Goal: Transaction & Acquisition: Purchase product/service

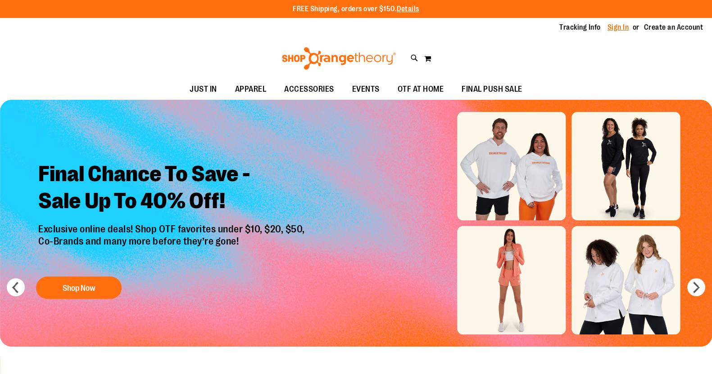
click at [622, 28] on link "Sign In" at bounding box center [618, 28] width 22 height 10
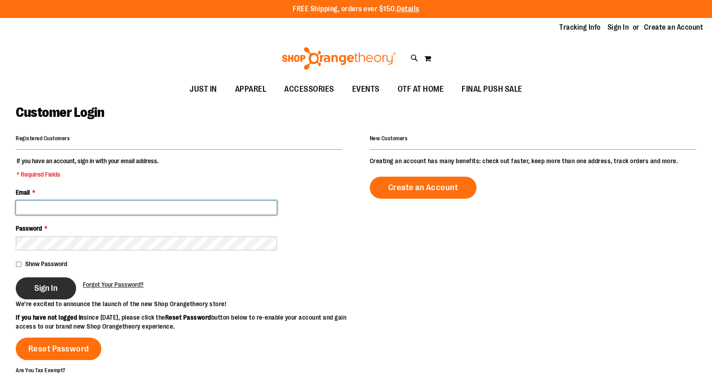
type input "**********"
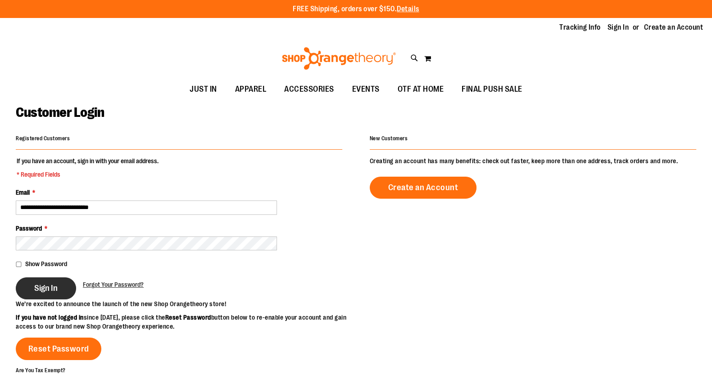
type input "**********"
click at [48, 291] on span "Sign In" at bounding box center [45, 289] width 23 height 10
click at [48, 287] on div "Sign In" at bounding box center [49, 289] width 67 height 22
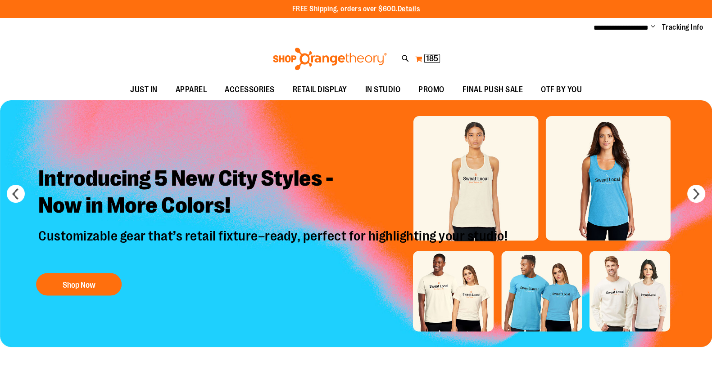
type input "**********"
click at [428, 53] on button "My Cart 185 185 items" at bounding box center [428, 59] width 26 height 14
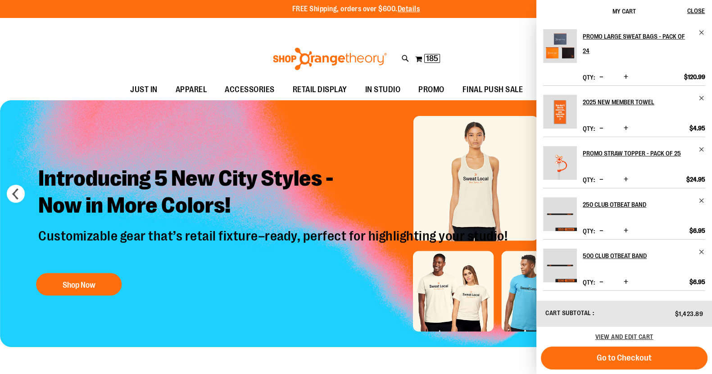
click at [593, 63] on div "Product" at bounding box center [643, 67] width 122 height 8
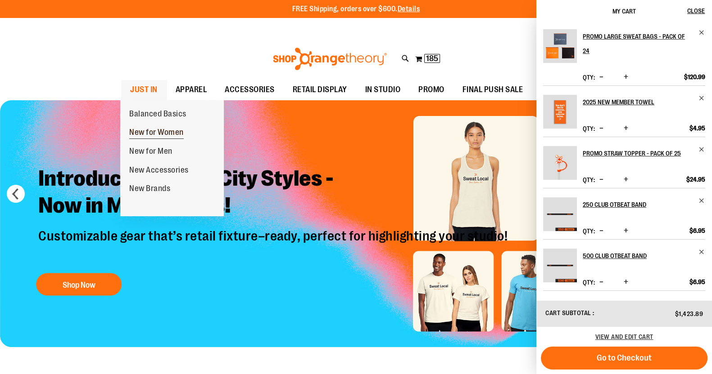
click at [147, 136] on span "New for Women" at bounding box center [156, 133] width 54 height 11
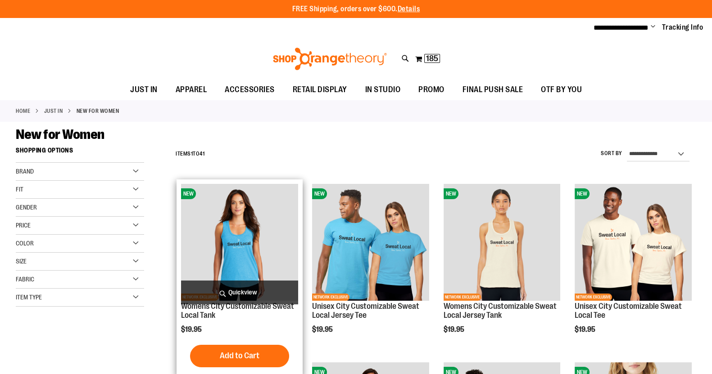
type input "**********"
click at [248, 228] on img "product" at bounding box center [239, 242] width 117 height 117
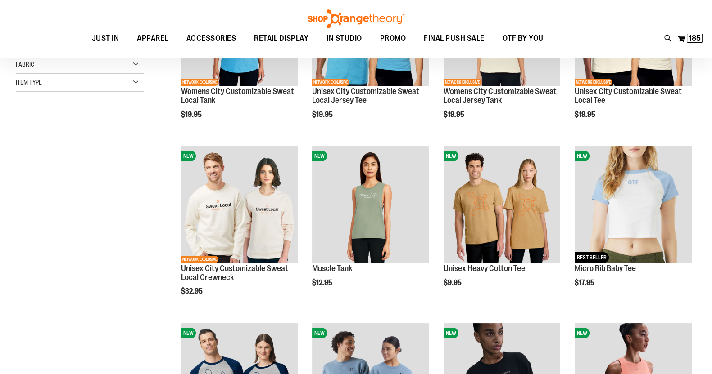
scroll to position [115, 0]
type input "**********"
click at [182, 141] on div "NEW NETWORK EXCLUSIVE Womens City Customizable Sweat Local Tank $19.95 Quickvie…" at bounding box center [239, 52] width 126 height 177
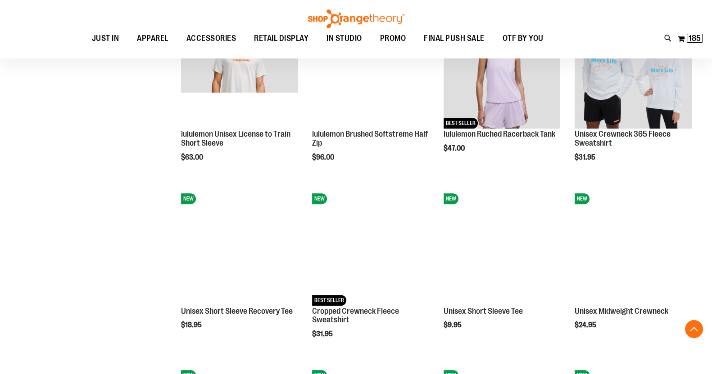
scroll to position [603, 0]
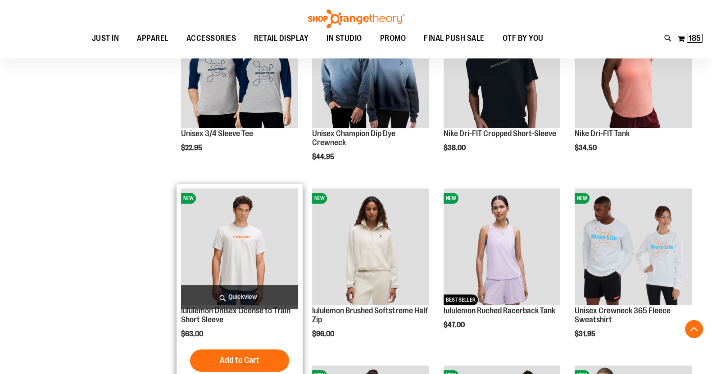
scroll to position [426, 0]
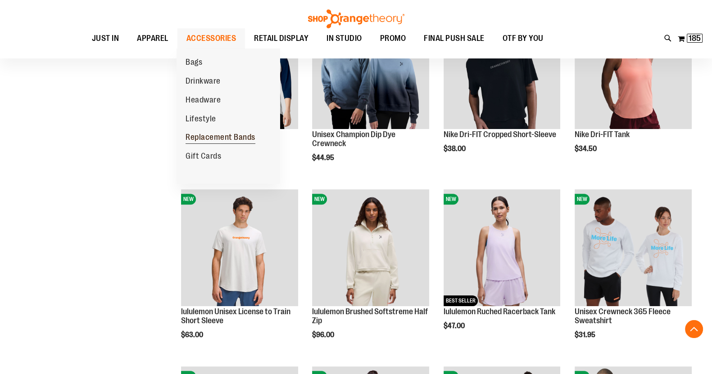
click at [208, 136] on span "Replacement Bands" at bounding box center [220, 138] width 70 height 11
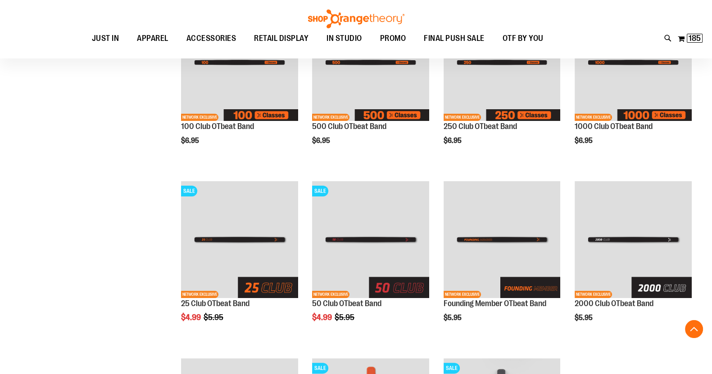
scroll to position [180, 0]
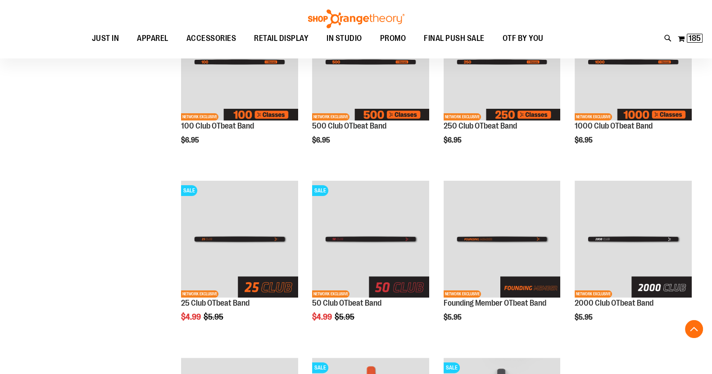
type input "**********"
click at [113, 248] on div "**********" at bounding box center [356, 273] width 680 height 623
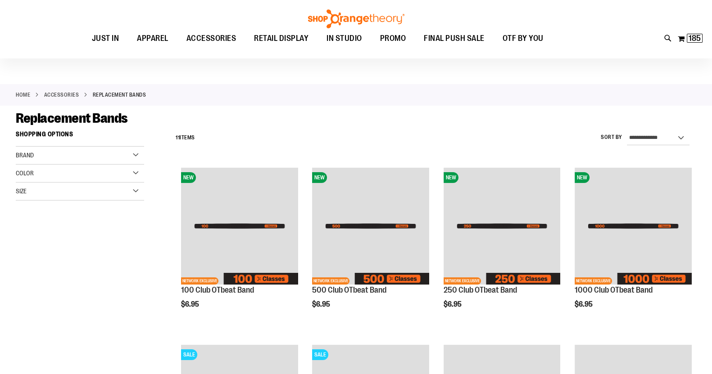
scroll to position [0, 0]
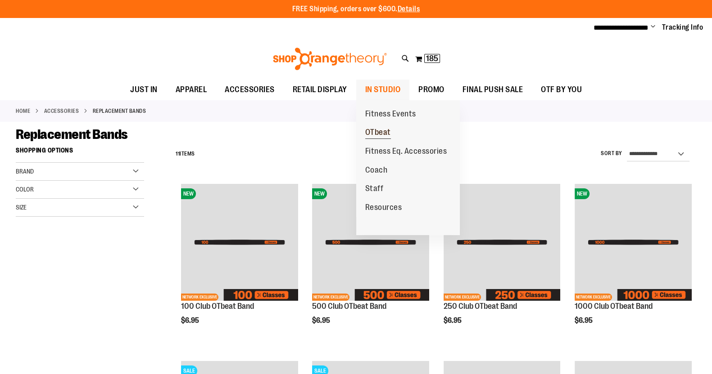
click at [374, 132] on span "OTbeat" at bounding box center [378, 133] width 26 height 11
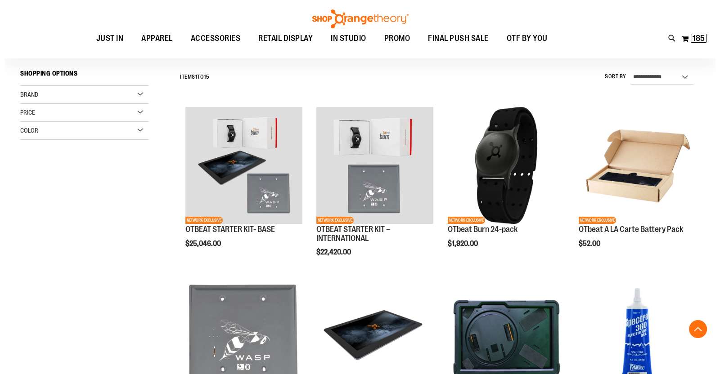
scroll to position [236, 0]
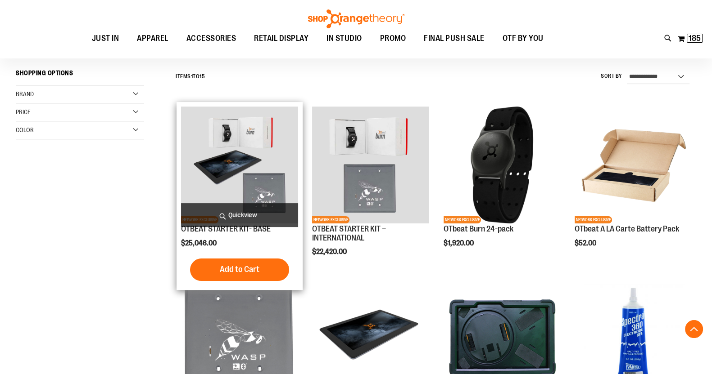
type input "**********"
click at [252, 225] on span "Quickview" at bounding box center [239, 215] width 117 height 24
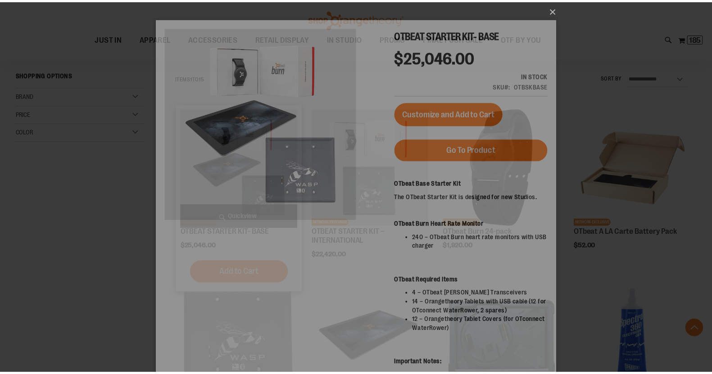
scroll to position [0, 0]
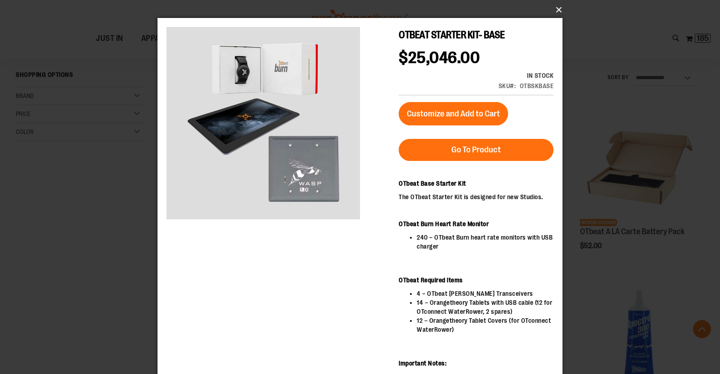
click at [560, 11] on button "×" at bounding box center [362, 10] width 405 height 20
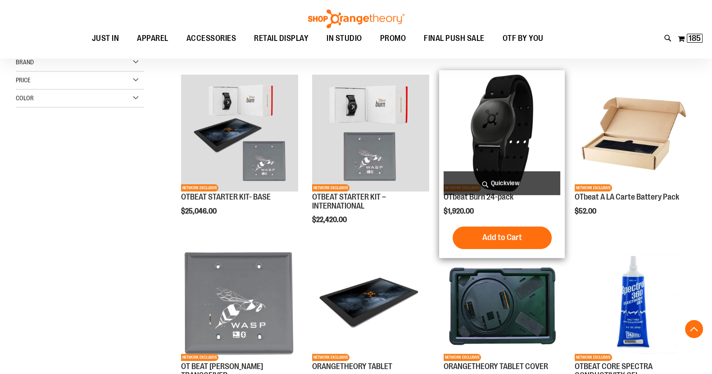
scroll to position [297, 0]
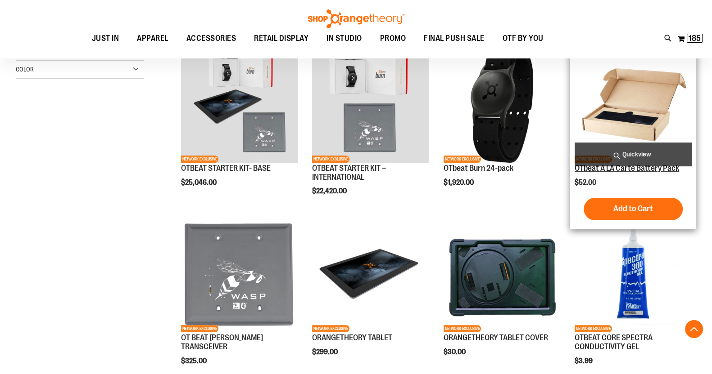
click at [605, 166] on link "OTbeat A LA Carte Battery Pack" at bounding box center [626, 168] width 104 height 9
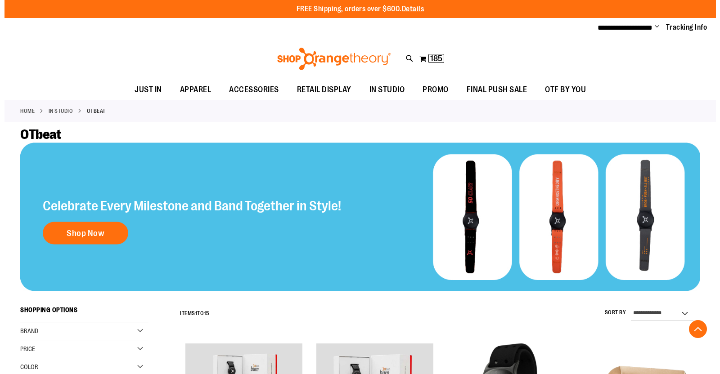
scroll to position [297, 0]
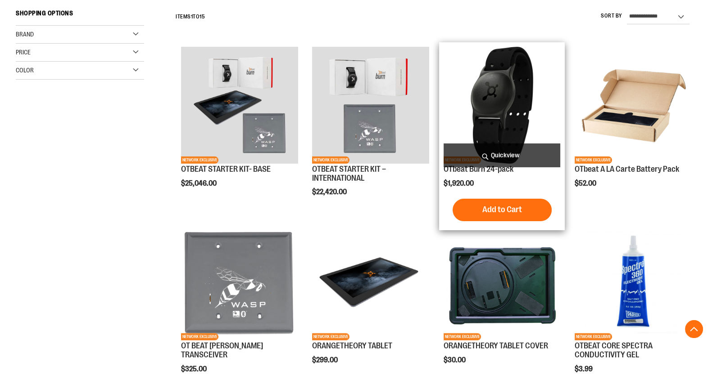
type input "**********"
click at [488, 176] on div "OTbeat Burn 24-pack $1,920.00 [GEOGRAPHIC_DATA] Add to Cart In stock" at bounding box center [501, 136] width 117 height 179
click at [495, 165] on span "Quickview" at bounding box center [501, 156] width 117 height 24
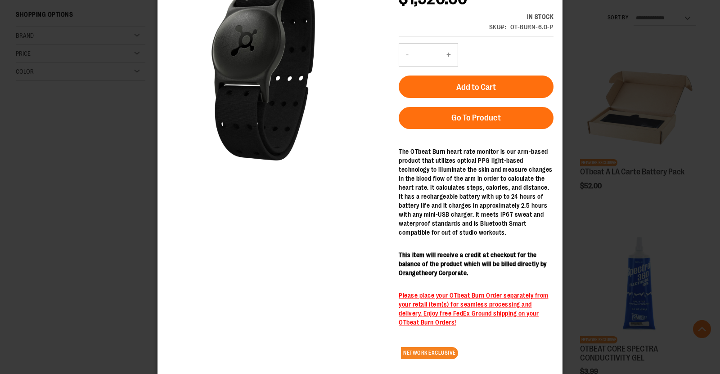
scroll to position [60, 0]
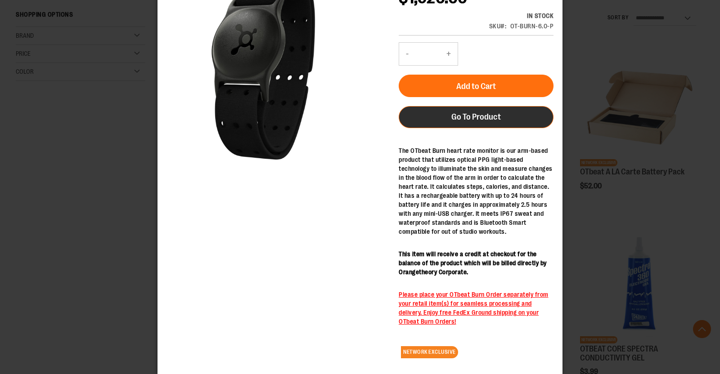
click at [437, 117] on link "Go To Product" at bounding box center [476, 117] width 155 height 22
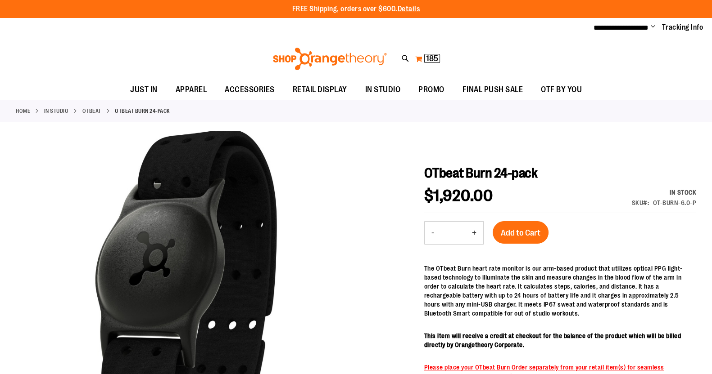
type input "**********"
click at [429, 52] on button "My Cart 185 185 items" at bounding box center [428, 59] width 26 height 14
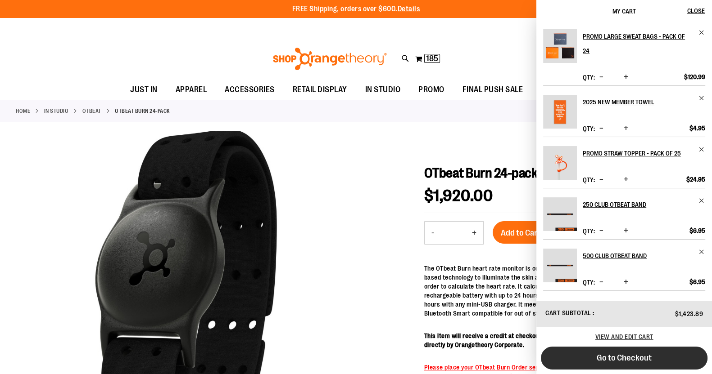
click at [614, 355] on span "Go to Checkout" at bounding box center [623, 358] width 55 height 10
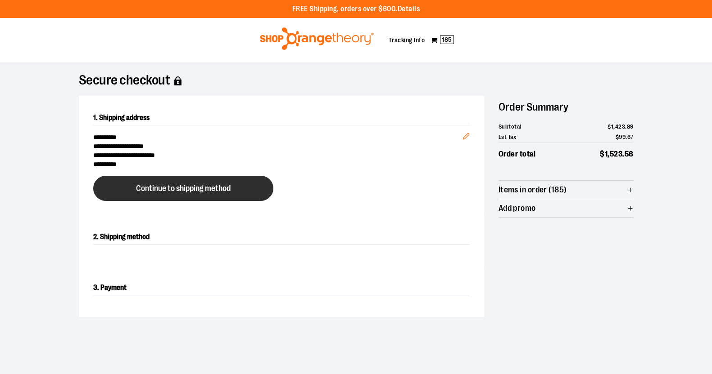
click at [193, 189] on span "Continue to shipping method" at bounding box center [183, 189] width 95 height 9
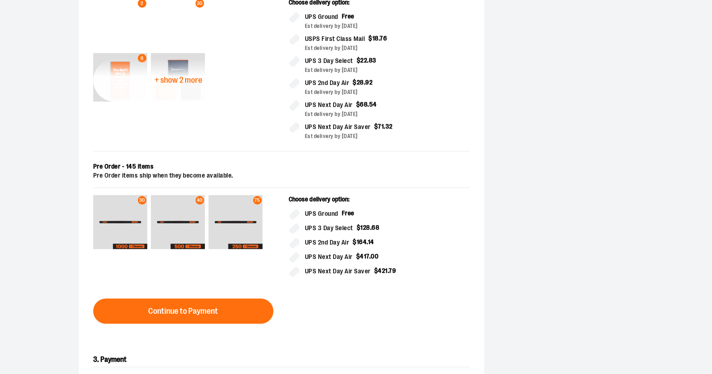
scroll to position [257, 0]
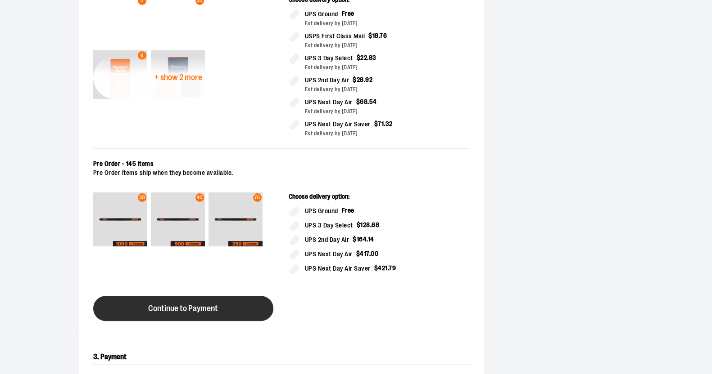
click at [209, 302] on button "Continue to Payment" at bounding box center [183, 308] width 180 height 25
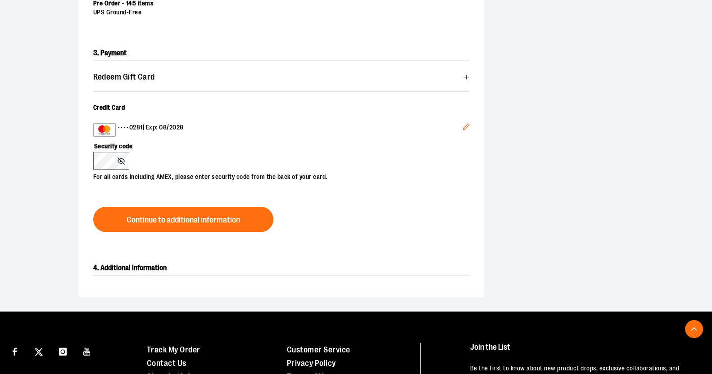
click at [462, 125] on icon "Edit" at bounding box center [465, 126] width 7 height 7
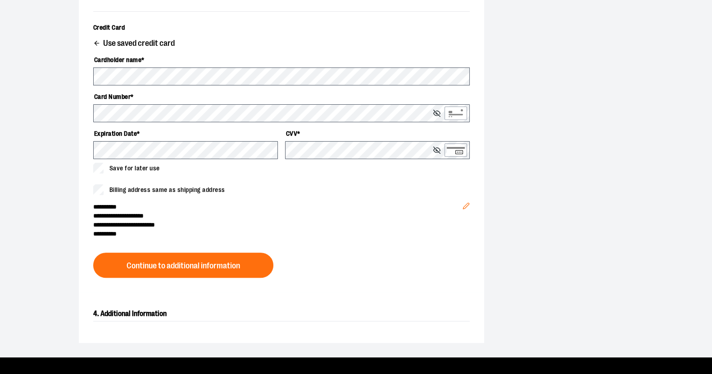
scroll to position [333, 0]
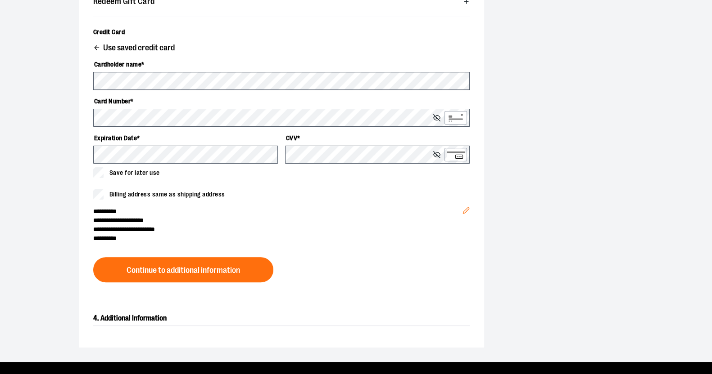
click at [95, 46] on icon "button" at bounding box center [96, 47] width 7 height 7
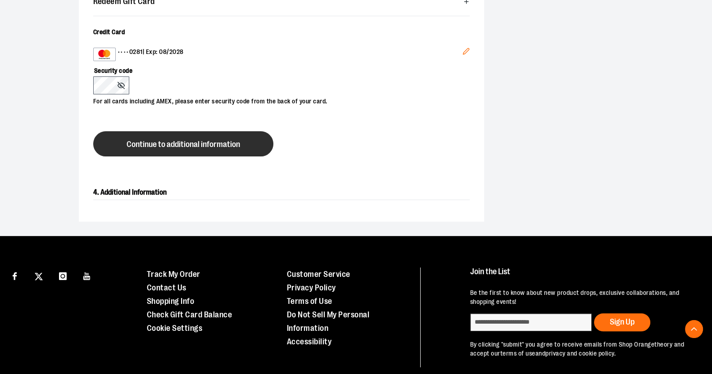
click at [139, 141] on span "Continue to additional information" at bounding box center [182, 144] width 113 height 9
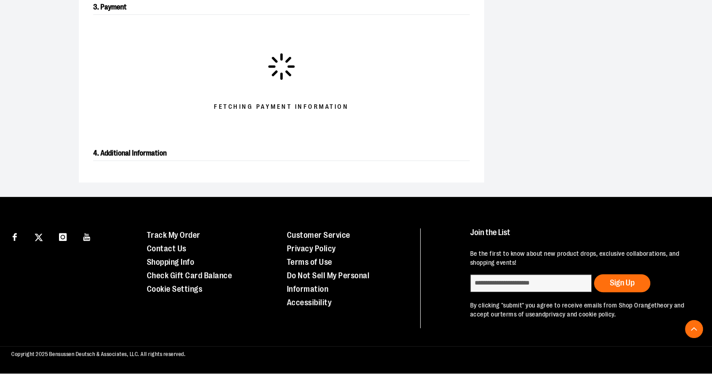
scroll to position [302, 0]
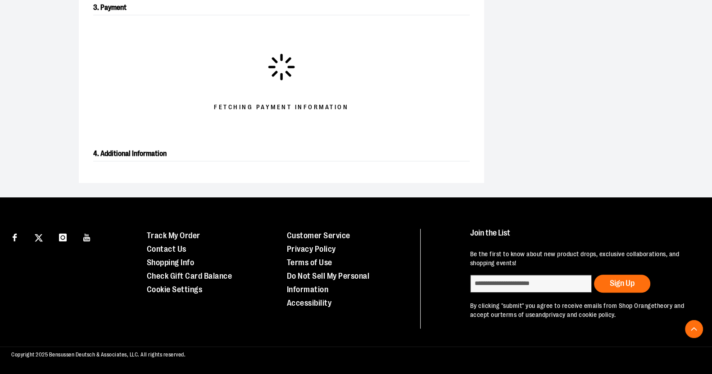
click at [139, 141] on div "4. Additional Information" at bounding box center [281, 157] width 405 height 51
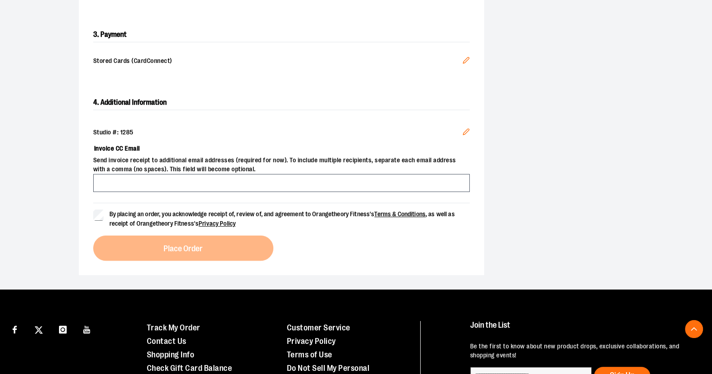
scroll to position [276, 0]
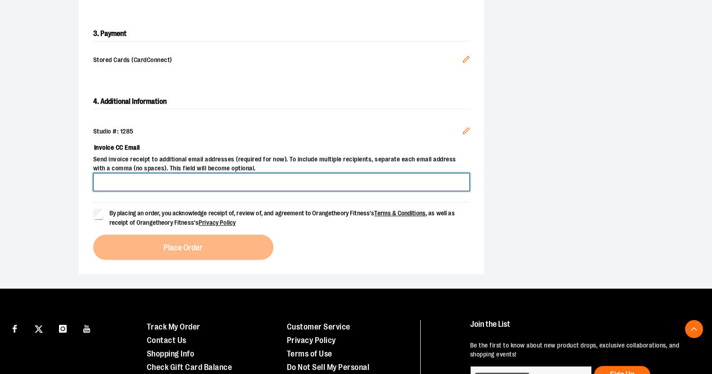
click at [153, 187] on input "Invoice CC Email" at bounding box center [281, 182] width 376 height 18
type input "**********"
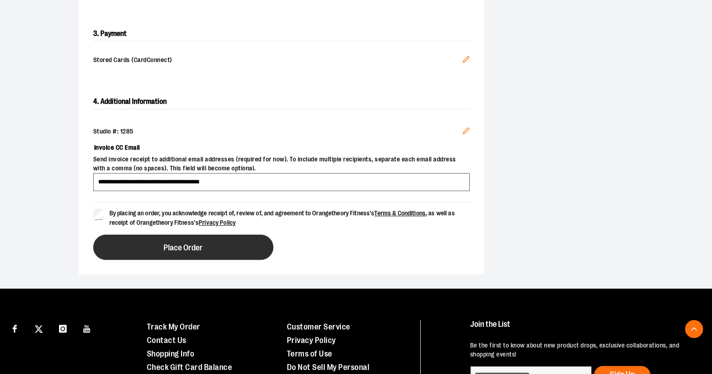
click at [175, 242] on button "Place Order" at bounding box center [183, 247] width 180 height 25
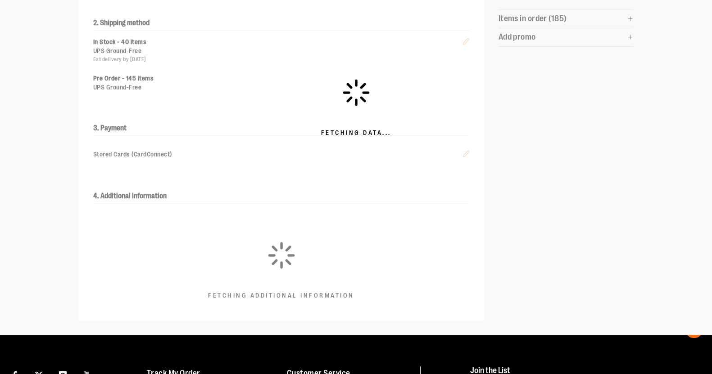
scroll to position [182, 0]
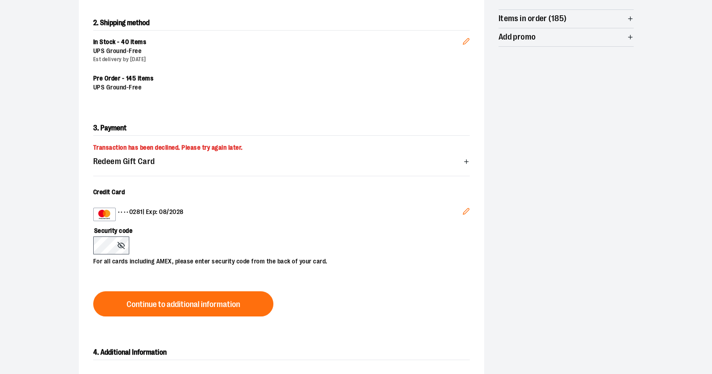
click at [225, 176] on div "Transaction has been declined. Please try again later. Redeem Gift Card Card nu…" at bounding box center [281, 213] width 376 height 141
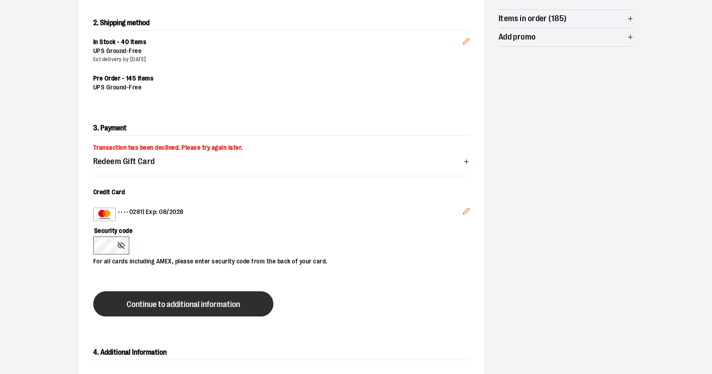
click at [156, 301] on span "Continue to additional information" at bounding box center [182, 305] width 113 height 9
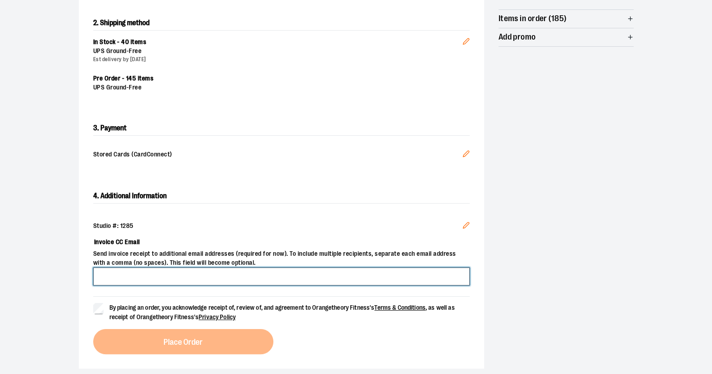
click at [113, 282] on input "Invoice CC Email" at bounding box center [281, 277] width 376 height 18
type input "**********"
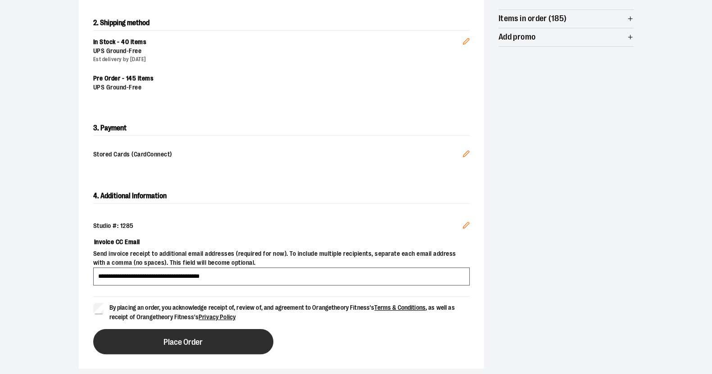
click at [117, 337] on button "Place Order" at bounding box center [183, 341] width 180 height 25
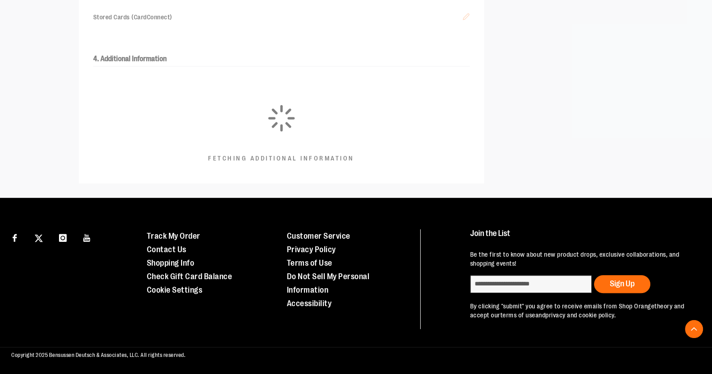
scroll to position [320, 0]
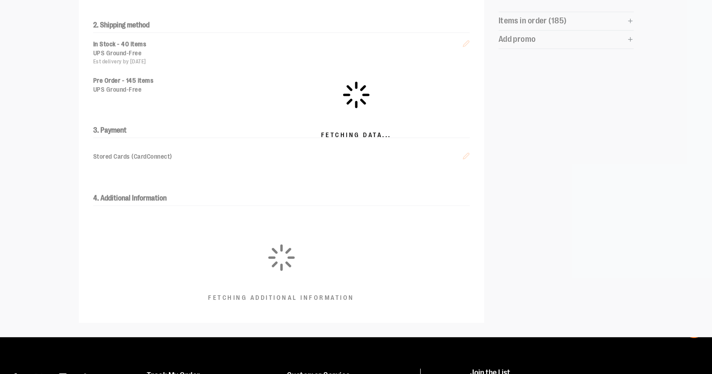
scroll to position [170, 0]
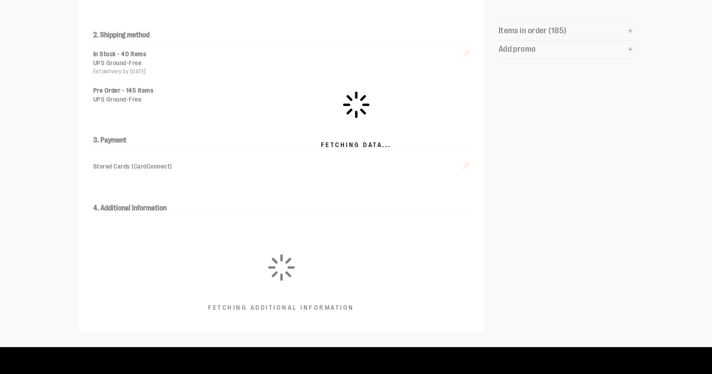
click at [361, 109] on icon at bounding box center [356, 105] width 22 height 22
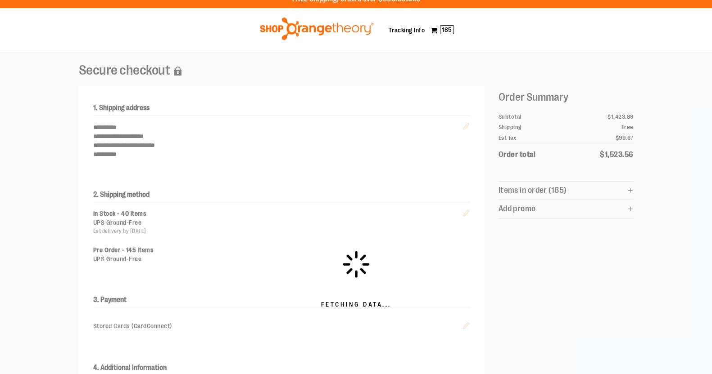
scroll to position [0, 0]
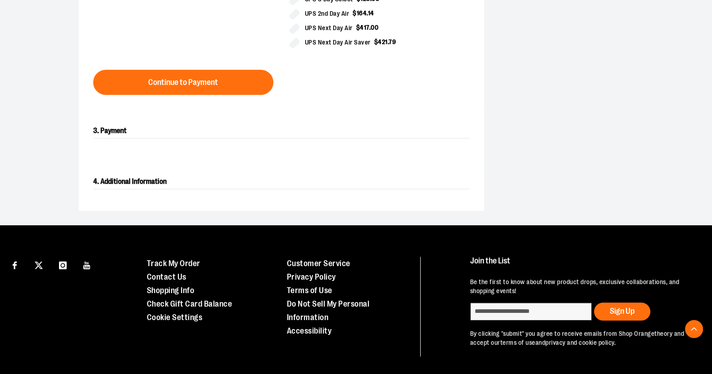
scroll to position [484, 0]
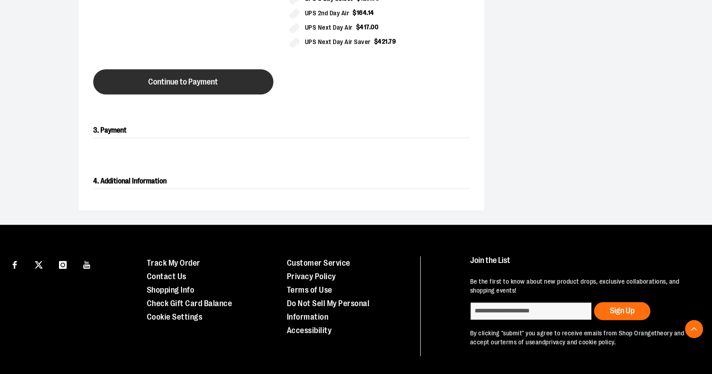
click at [164, 81] on span "Continue to Payment" at bounding box center [183, 82] width 70 height 9
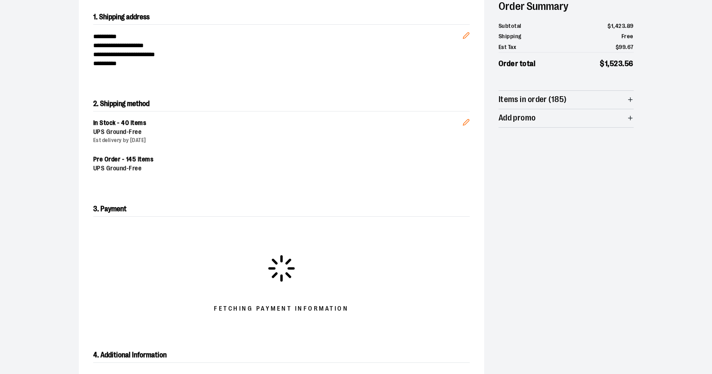
scroll to position [102, 0]
click at [151, 118] on div "In Stock - 40 items" at bounding box center [277, 122] width 369 height 9
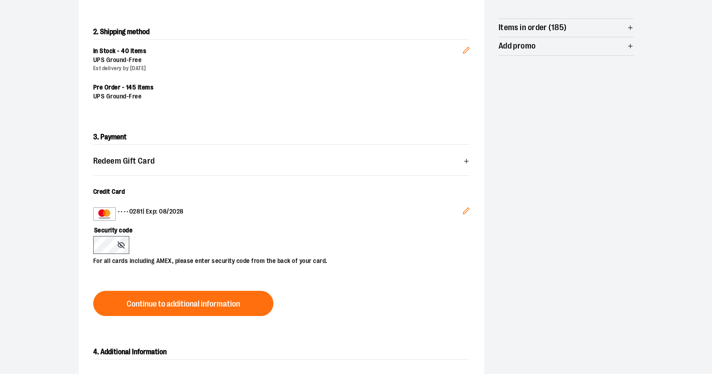
scroll to position [173, 0]
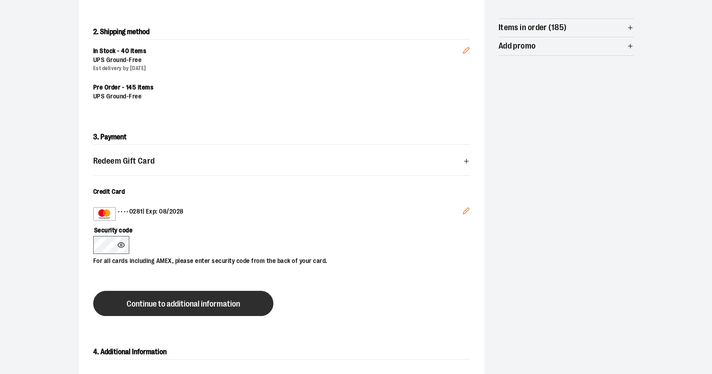
click at [146, 293] on button "Continue to additional information" at bounding box center [183, 303] width 180 height 25
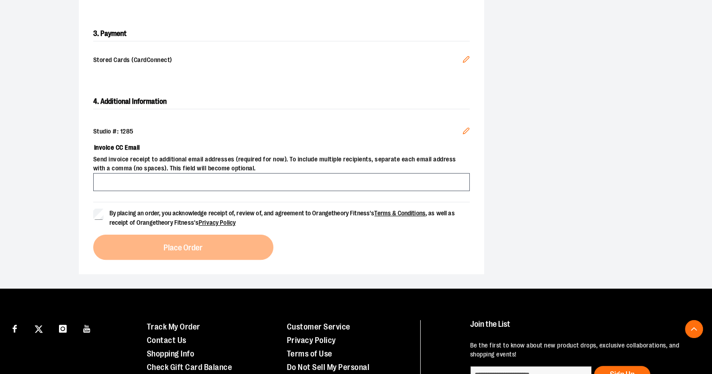
scroll to position [278, 0]
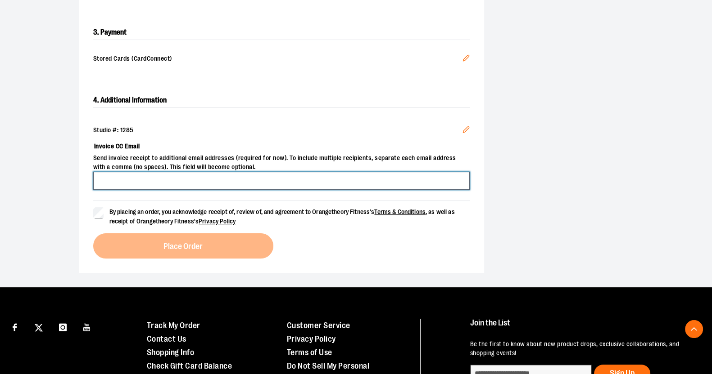
click at [113, 184] on input "Invoice CC Email" at bounding box center [281, 181] width 376 height 18
type input "**********"
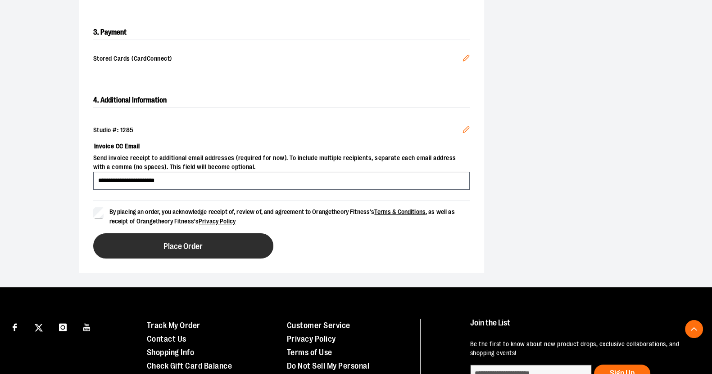
click at [162, 238] on button "Place Order" at bounding box center [183, 246] width 180 height 25
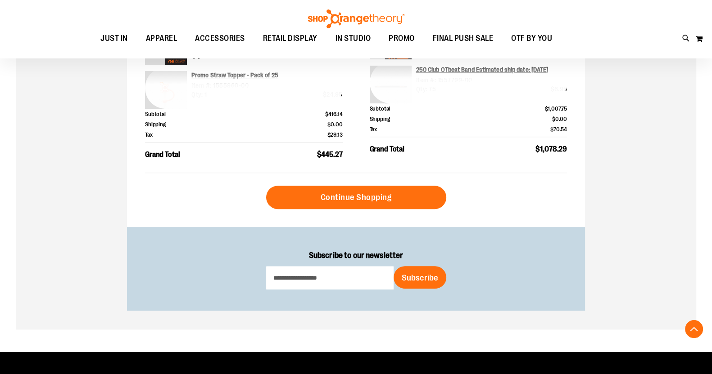
scroll to position [418, 0]
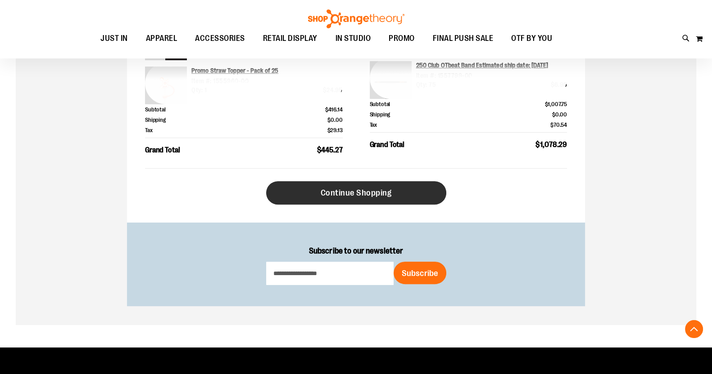
type input "**********"
click at [352, 184] on link "Continue Shopping" at bounding box center [356, 192] width 180 height 23
